Goal: Information Seeking & Learning: Learn about a topic

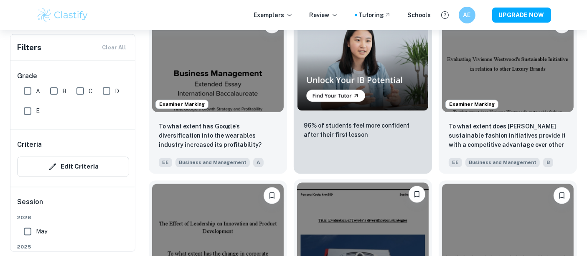
scroll to position [1475, 0]
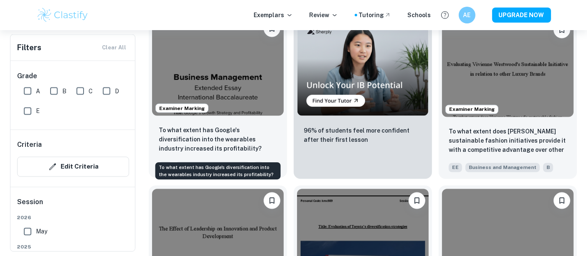
click at [252, 142] on p "To what extent has Google's diversification into the wearables industry increas…" at bounding box center [218, 140] width 118 height 28
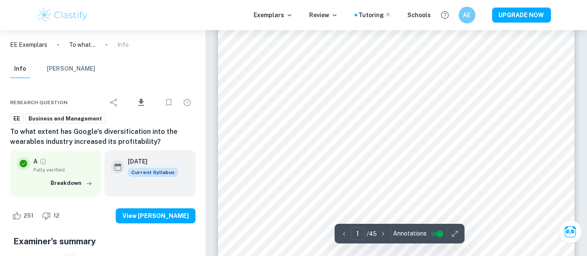
scroll to position [22, 0]
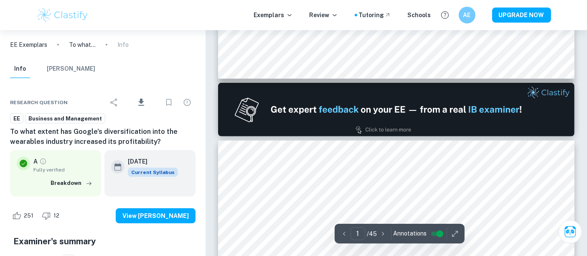
type input "2"
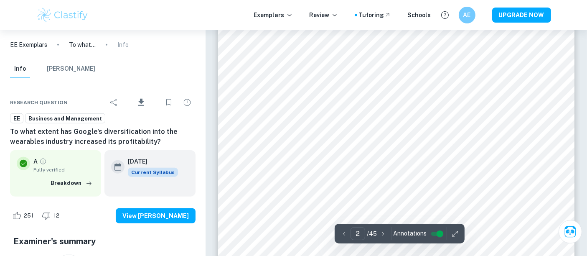
scroll to position [597, 0]
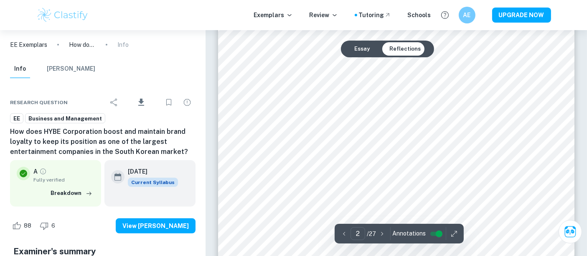
scroll to position [600, 0]
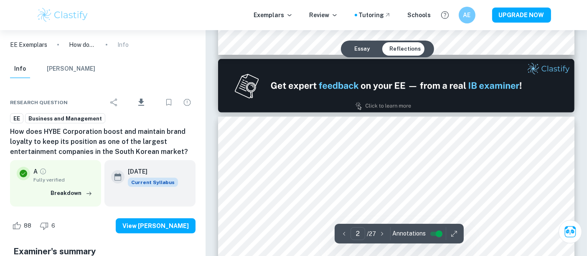
type input "1"
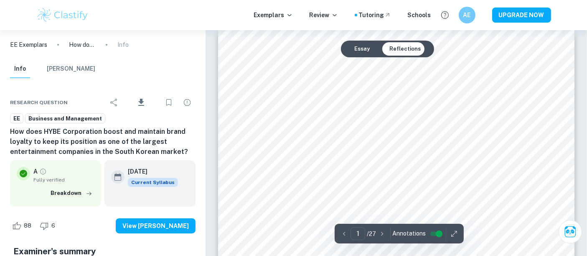
scroll to position [0, 0]
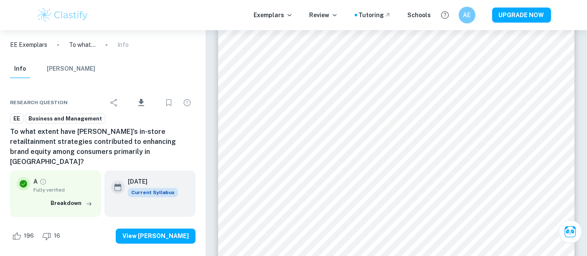
scroll to position [4886, 0]
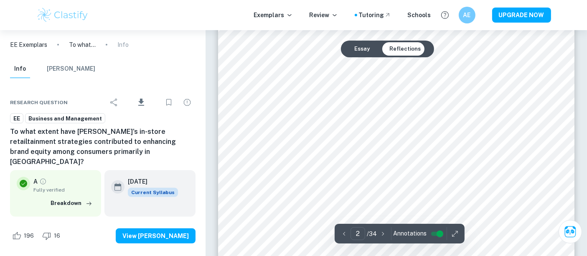
type input "1"
